Goal: Information Seeking & Learning: Learn about a topic

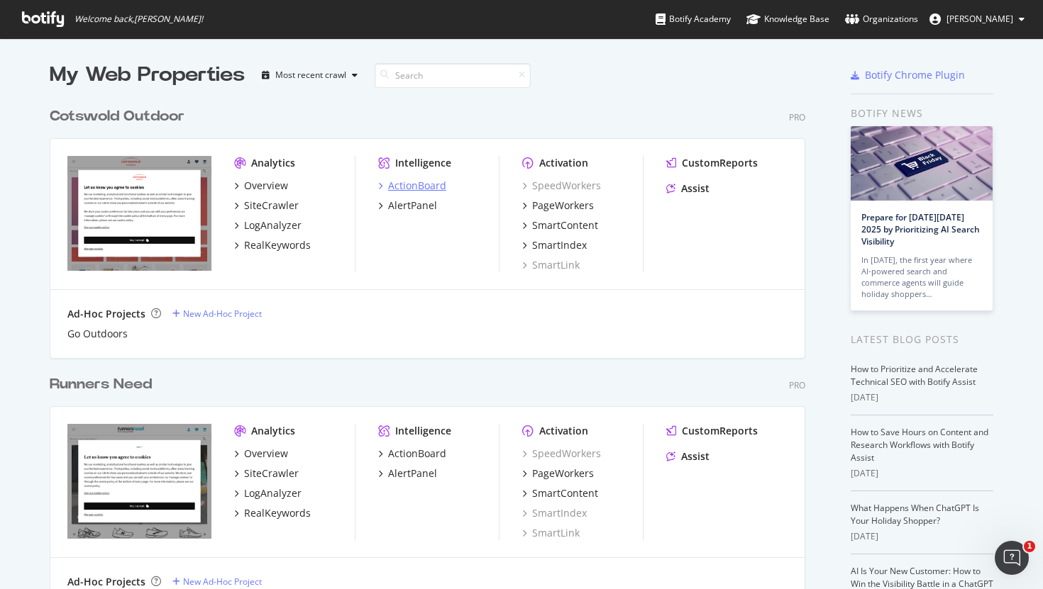
click at [417, 182] on div "ActionBoard" at bounding box center [417, 186] width 58 height 14
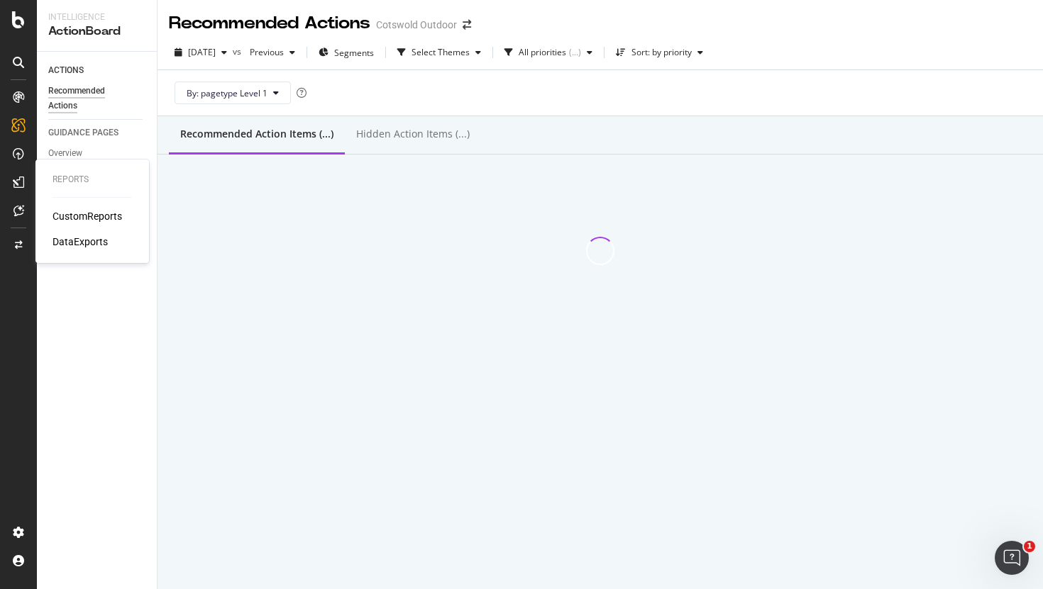
click at [76, 219] on div "CustomReports" at bounding box center [87, 216] width 70 height 14
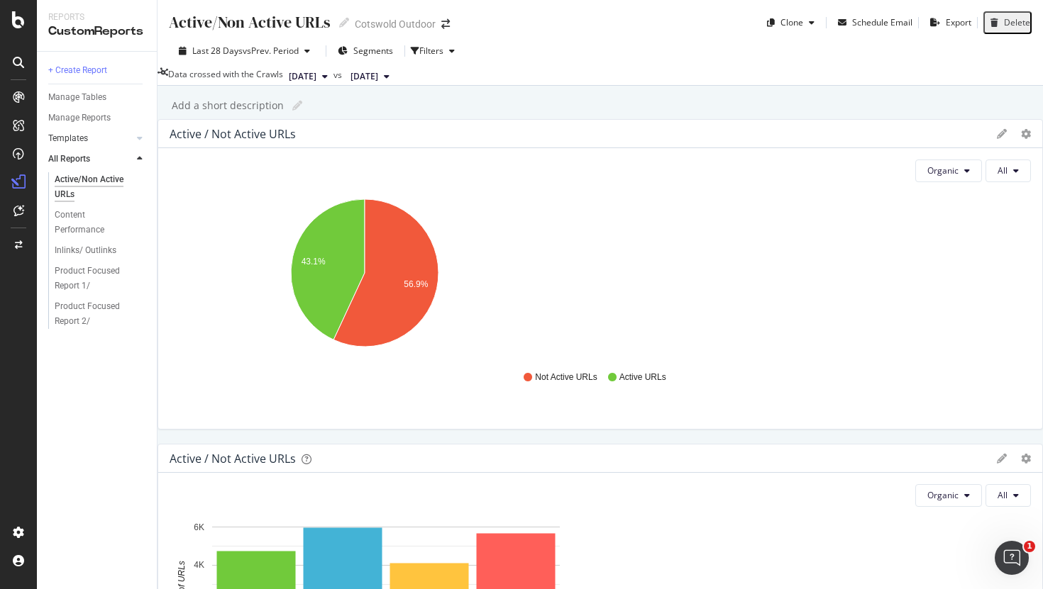
click at [131, 143] on link "Templates" at bounding box center [90, 138] width 84 height 15
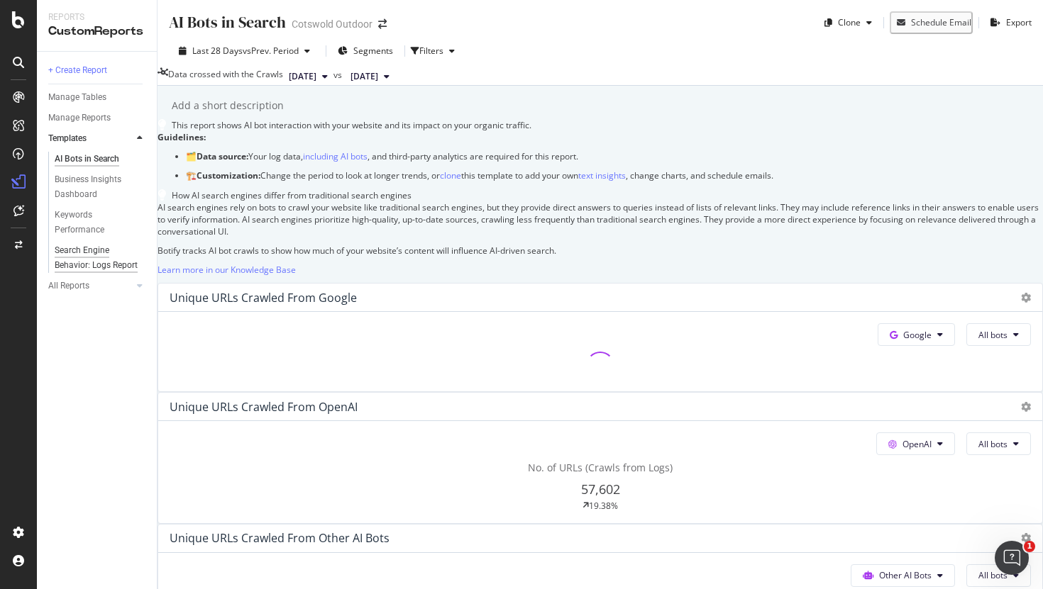
click at [89, 260] on div "Search Engine Behavior: Logs Report" at bounding box center [97, 258] width 84 height 30
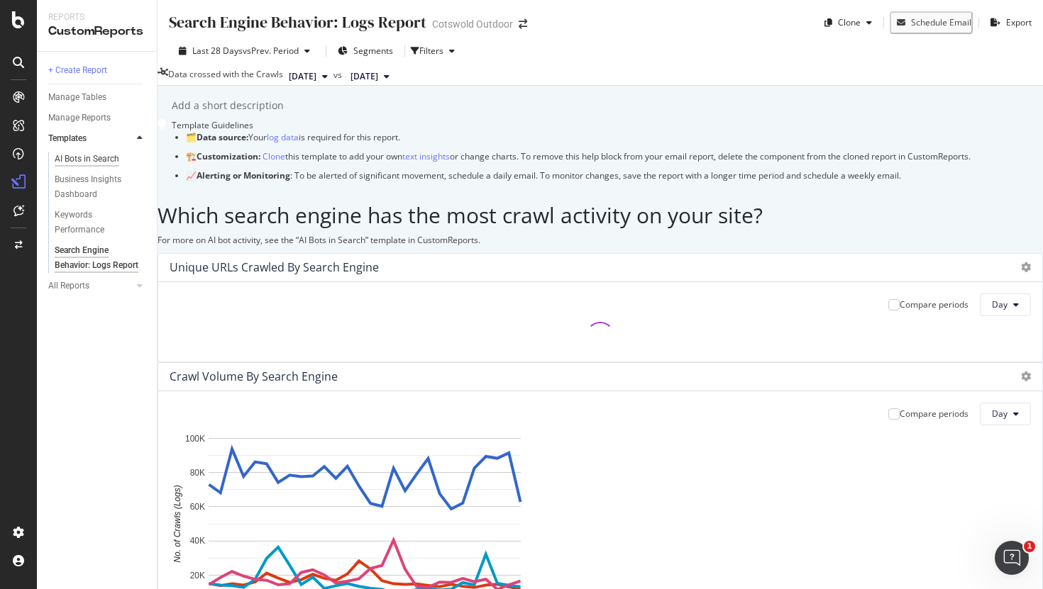
click at [94, 159] on div "AI Bots in Search" at bounding box center [87, 159] width 65 height 15
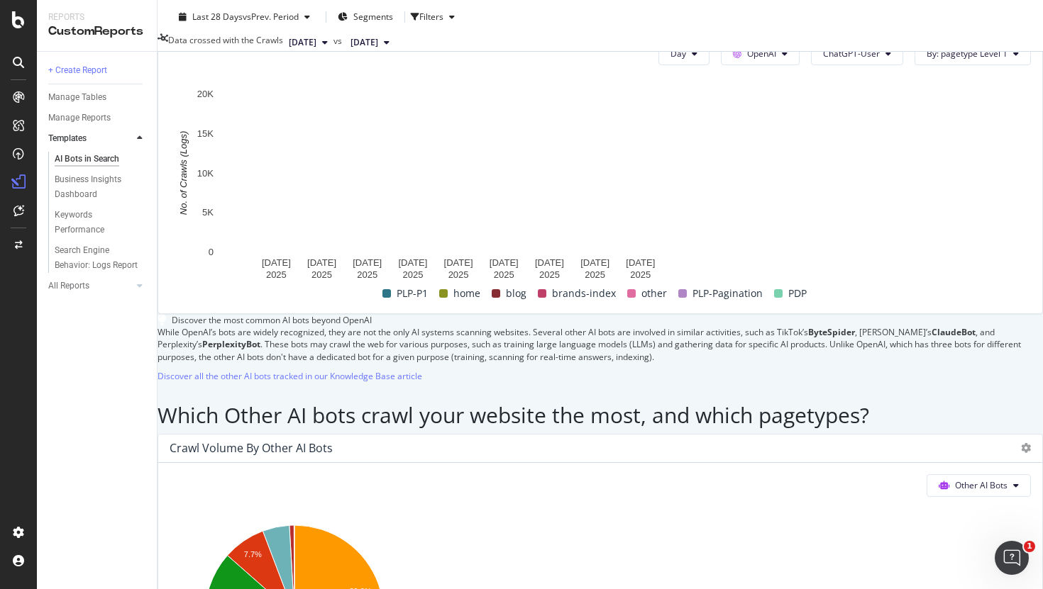
scroll to position [2420, 0]
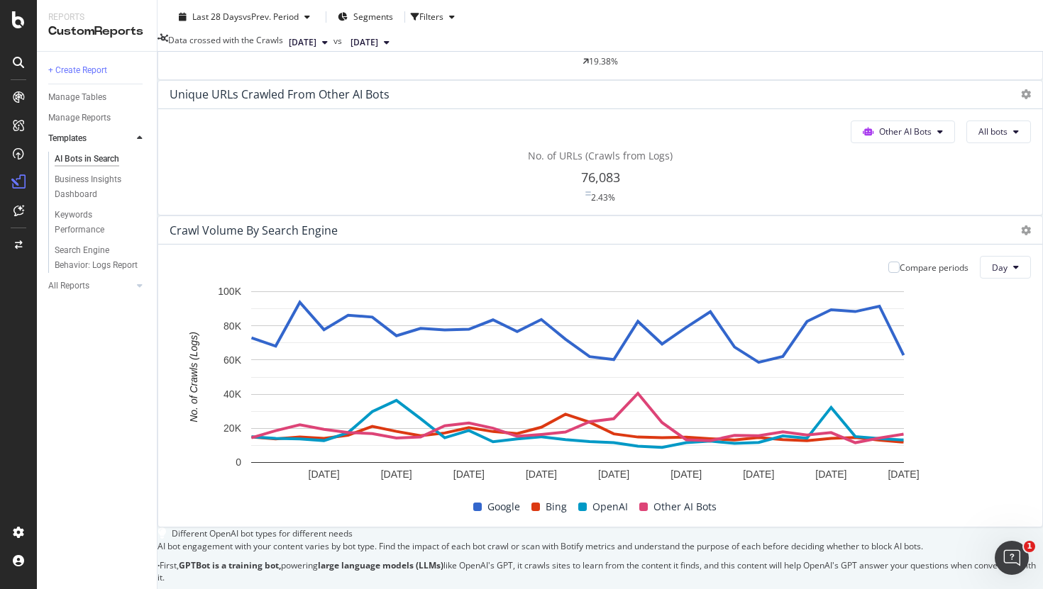
scroll to position [0, 0]
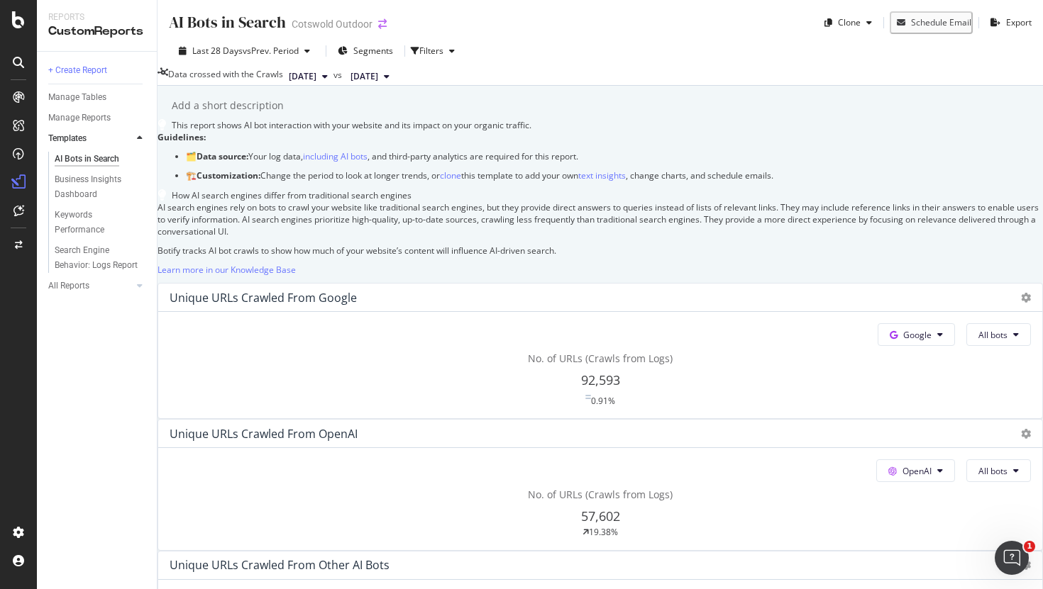
click at [379, 28] on icon "arrow-right-arrow-left" at bounding box center [382, 24] width 9 height 10
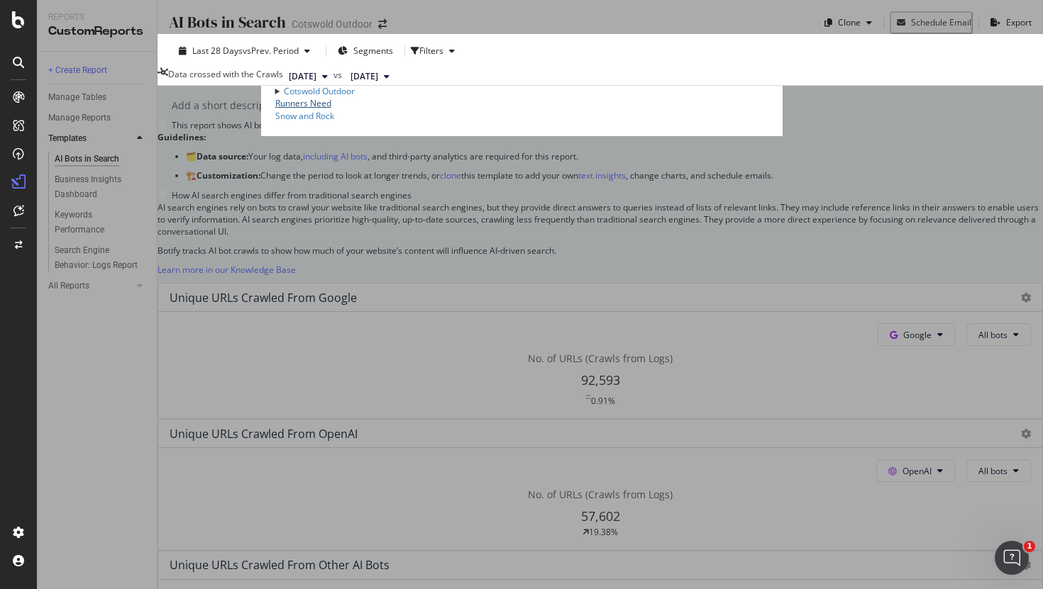
click at [275, 109] on link "Runners Need" at bounding box center [303, 103] width 56 height 12
